Goal: Information Seeking & Learning: Learn about a topic

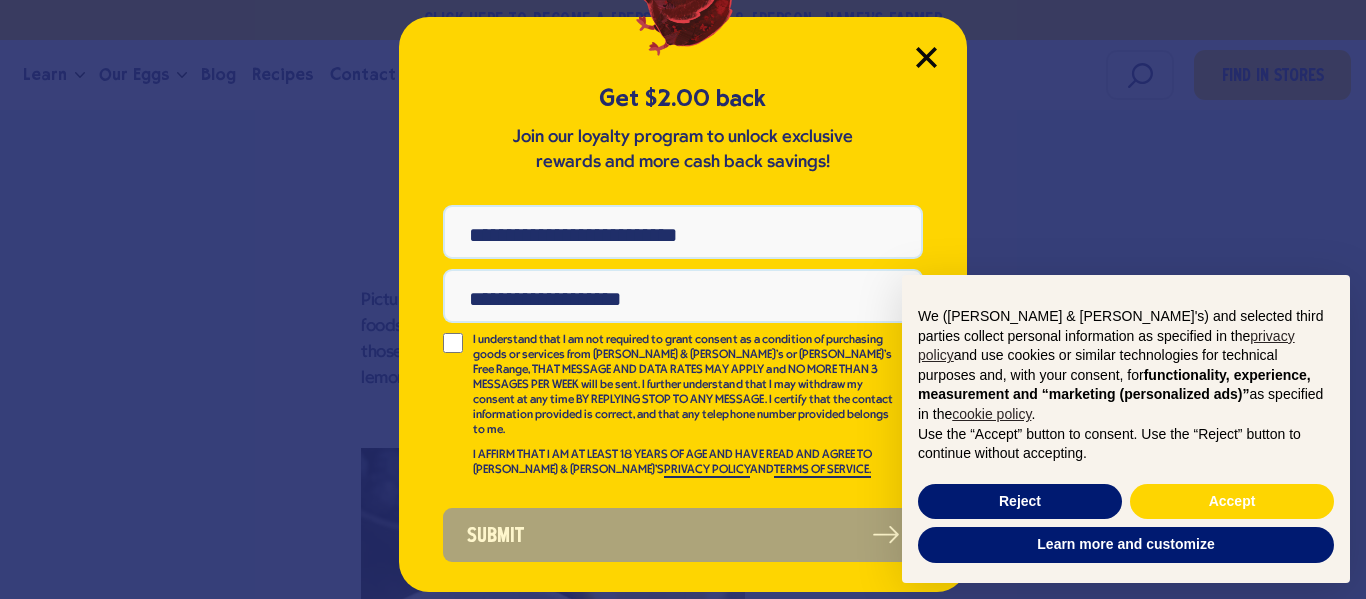
click at [920, 63] on icon "Close Modal" at bounding box center [926, 57] width 18 height 18
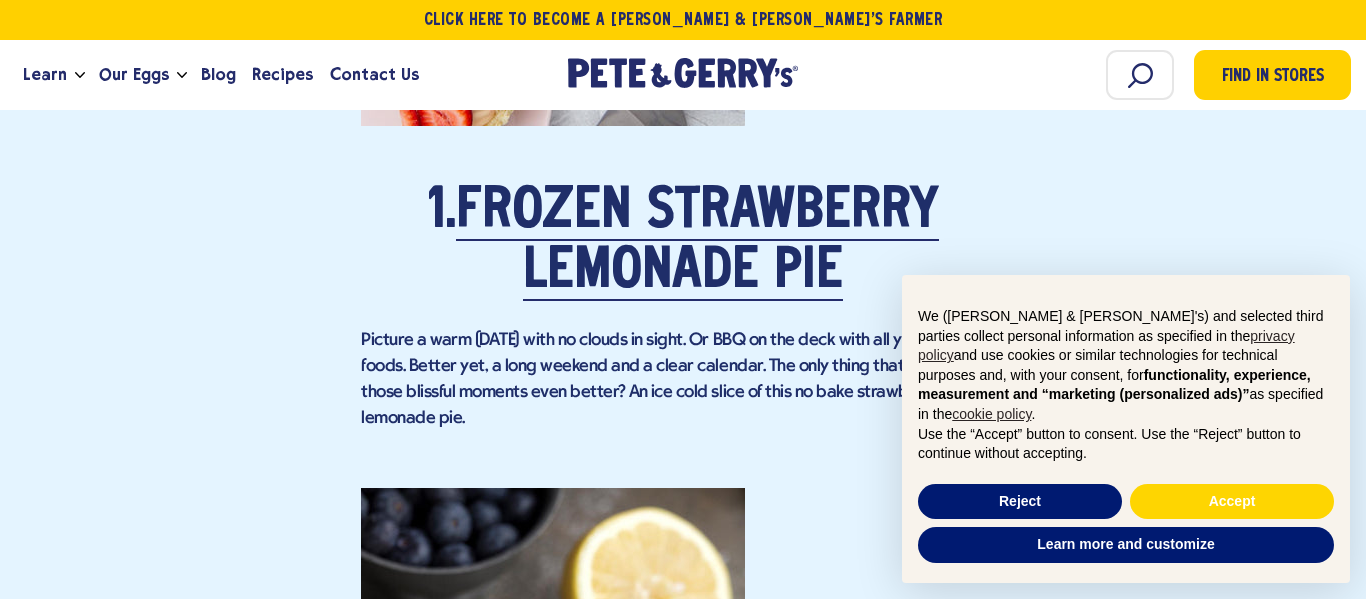
scroll to position [2122, 0]
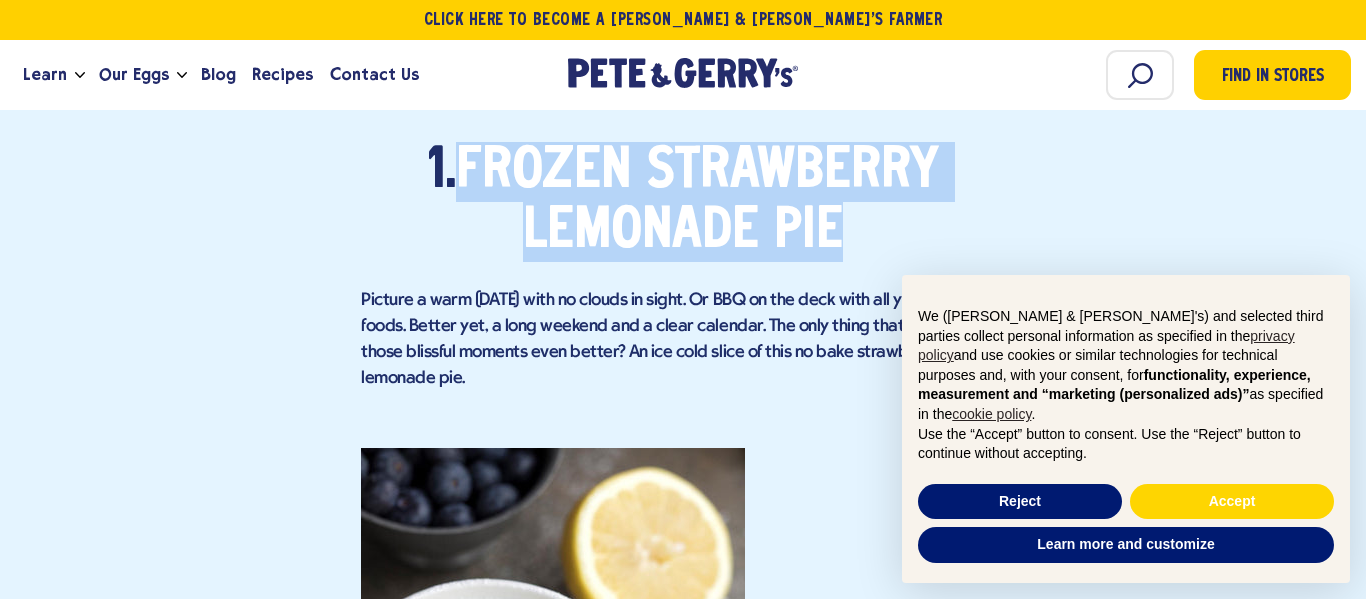
drag, startPoint x: 978, startPoint y: 224, endPoint x: 471, endPoint y: 151, distance: 512.2
click at [471, 151] on h2 "1. Frozen Strawberry Lemonade Pie" at bounding box center [683, 202] width 644 height 120
copy link "Frozen Strawberry Lemonade Pie"
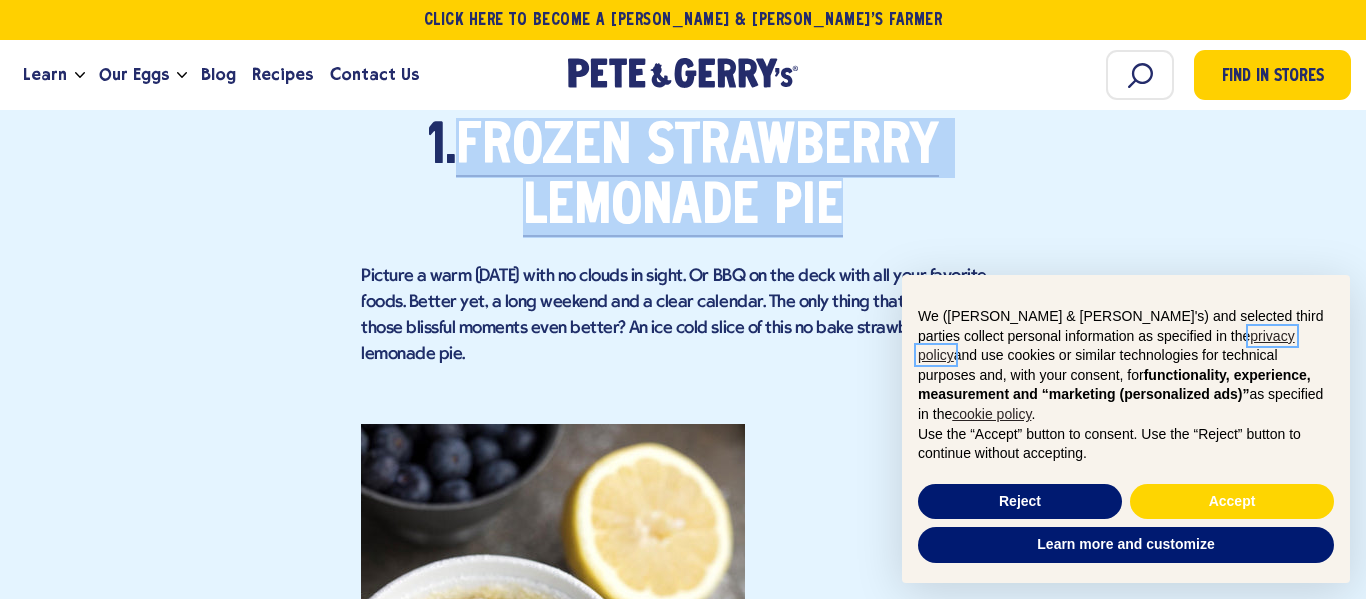
scroll to position [2148, 0]
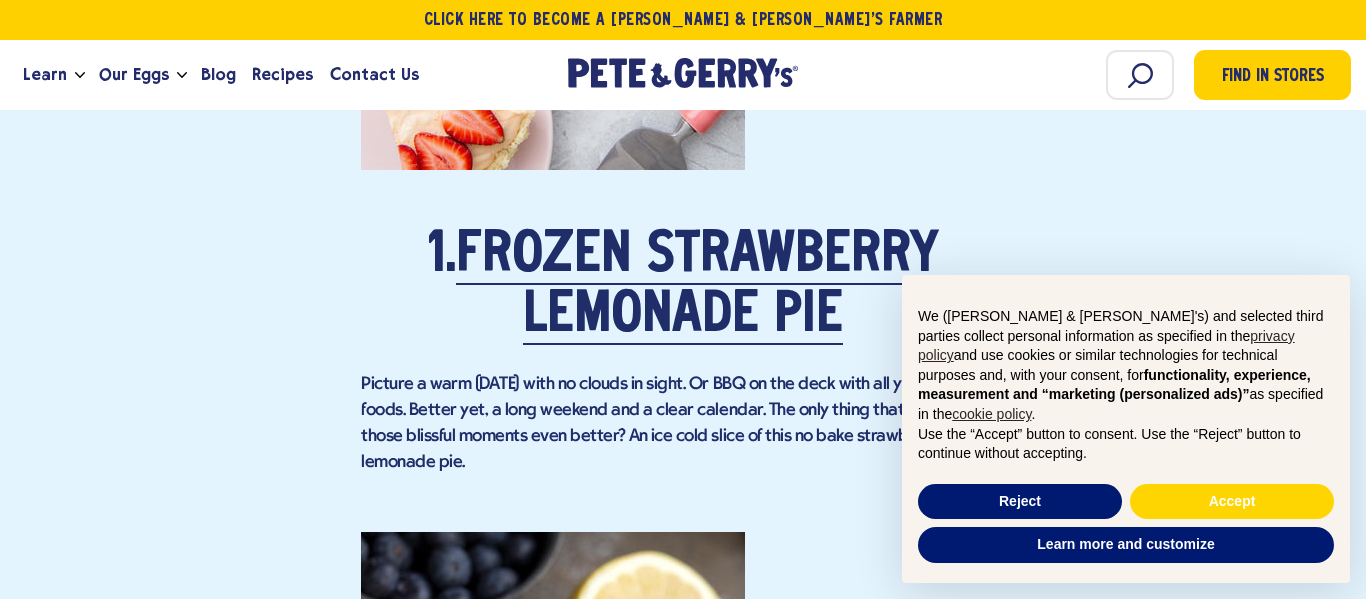
scroll to position [2047, 0]
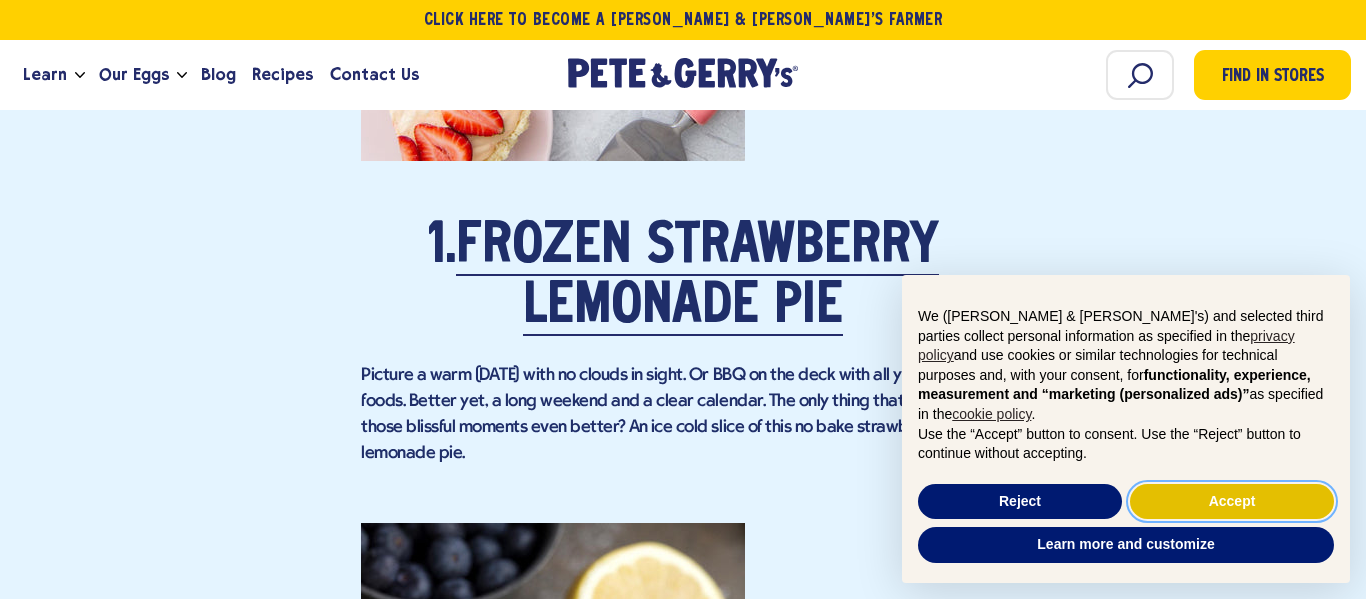
click at [1214, 497] on button "Accept" at bounding box center [1232, 502] width 204 height 36
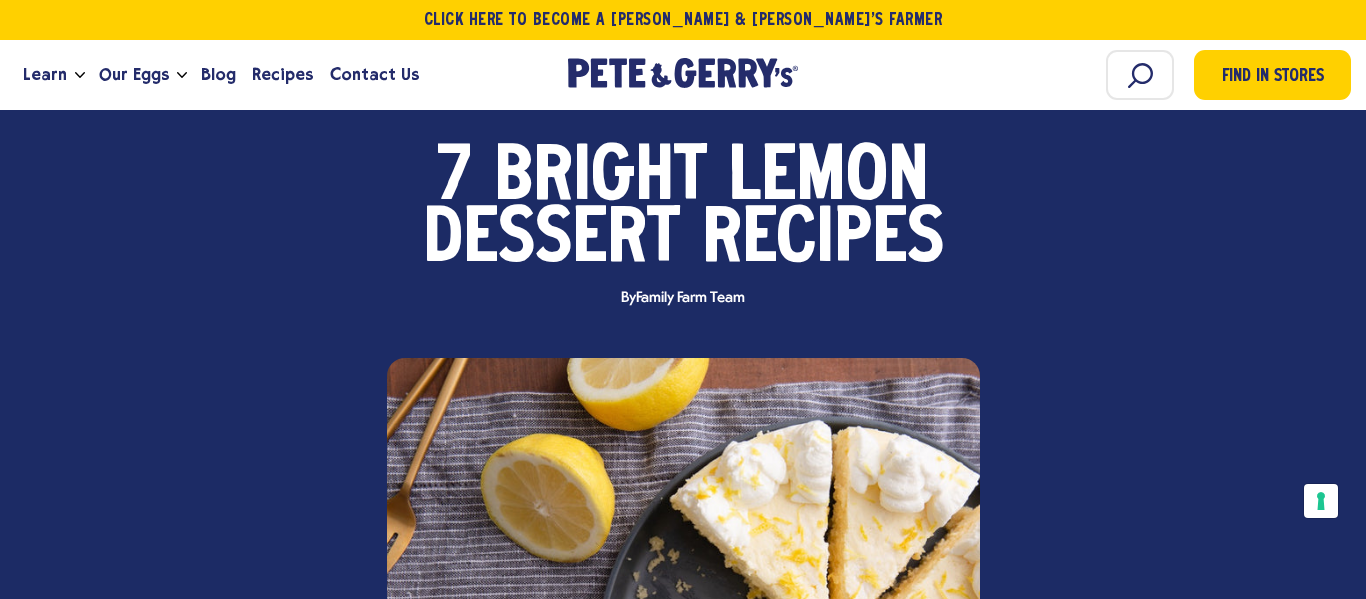
scroll to position [0, 0]
